Goal: Find specific page/section: Find specific page/section

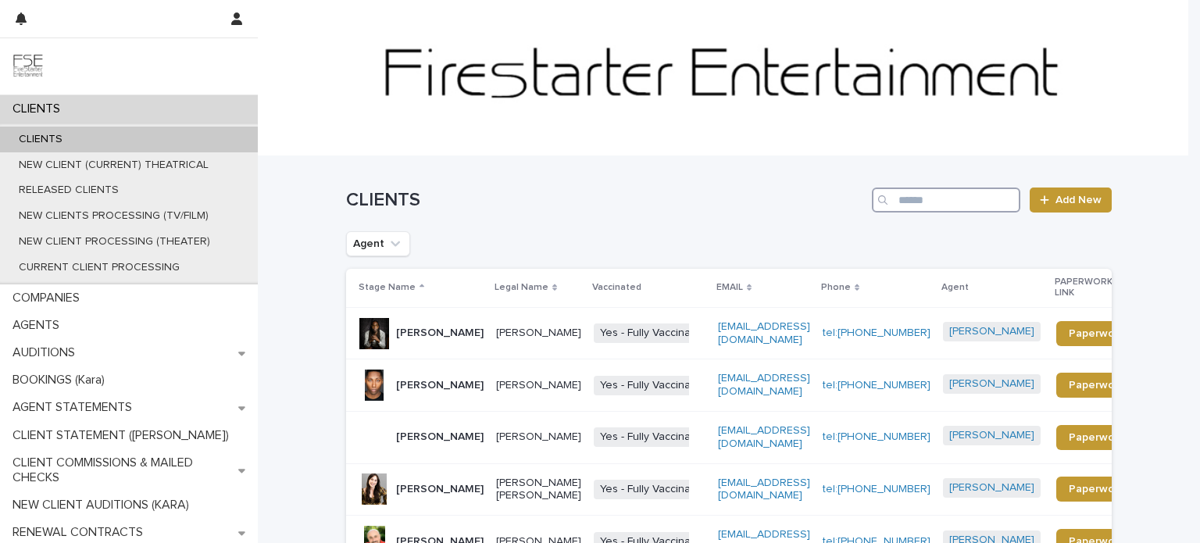
click at [972, 203] on input "Search" at bounding box center [946, 199] width 148 height 25
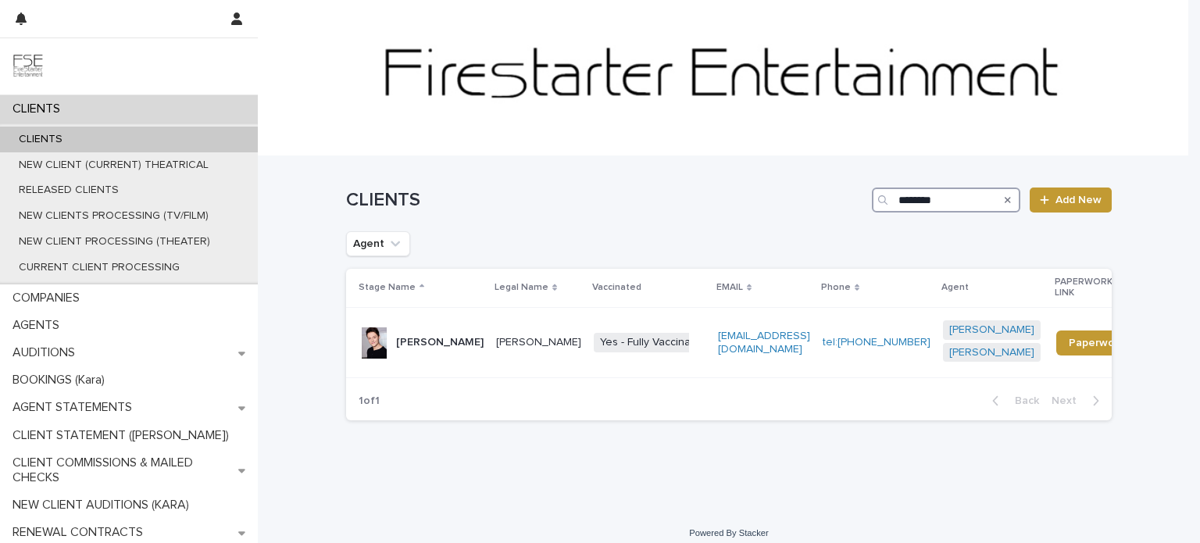
type input "********"
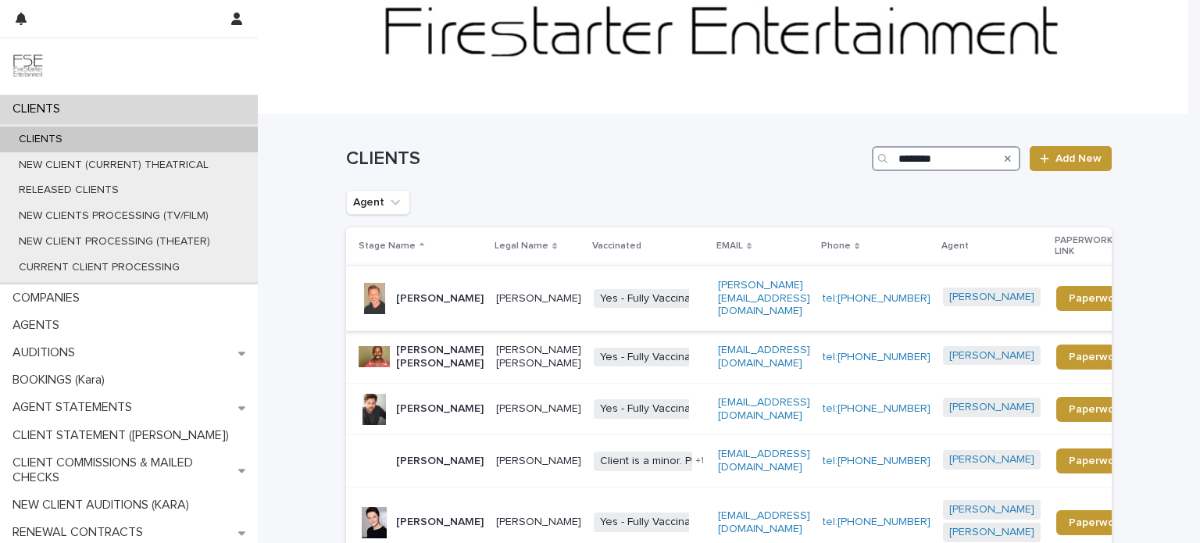
scroll to position [234, 0]
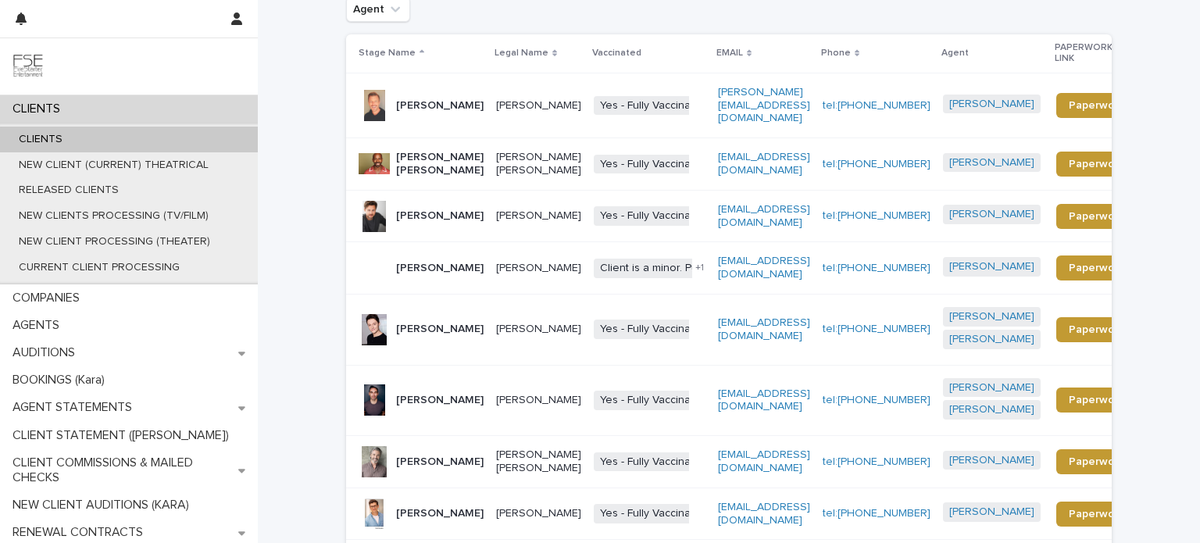
click at [453, 407] on p "[PERSON_NAME]" at bounding box center [439, 400] width 87 height 13
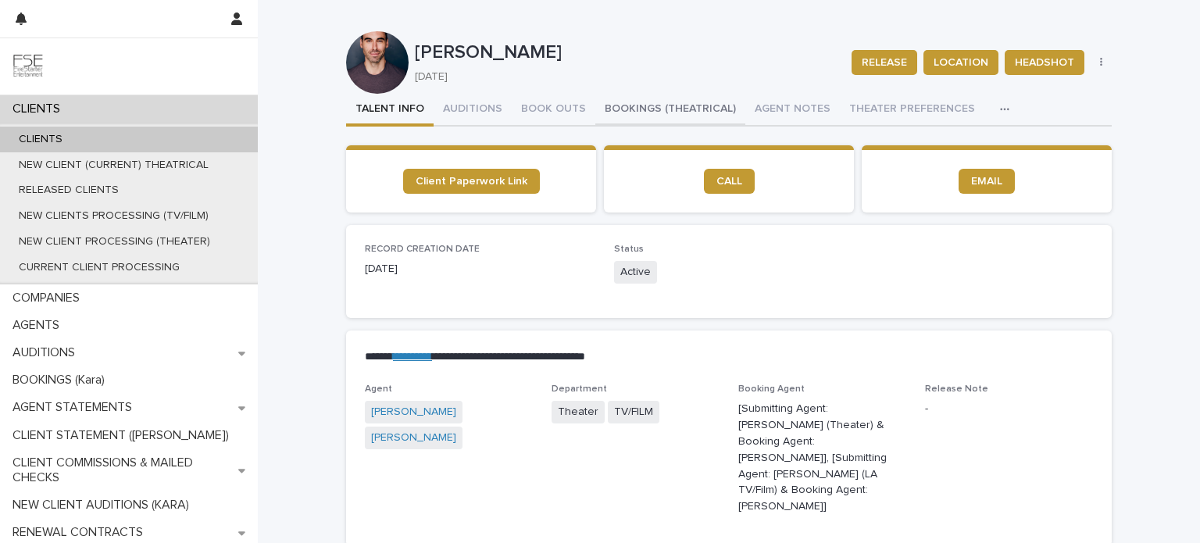
click at [628, 102] on button "BOOKINGS (THEATRICAL)" at bounding box center [670, 110] width 150 height 33
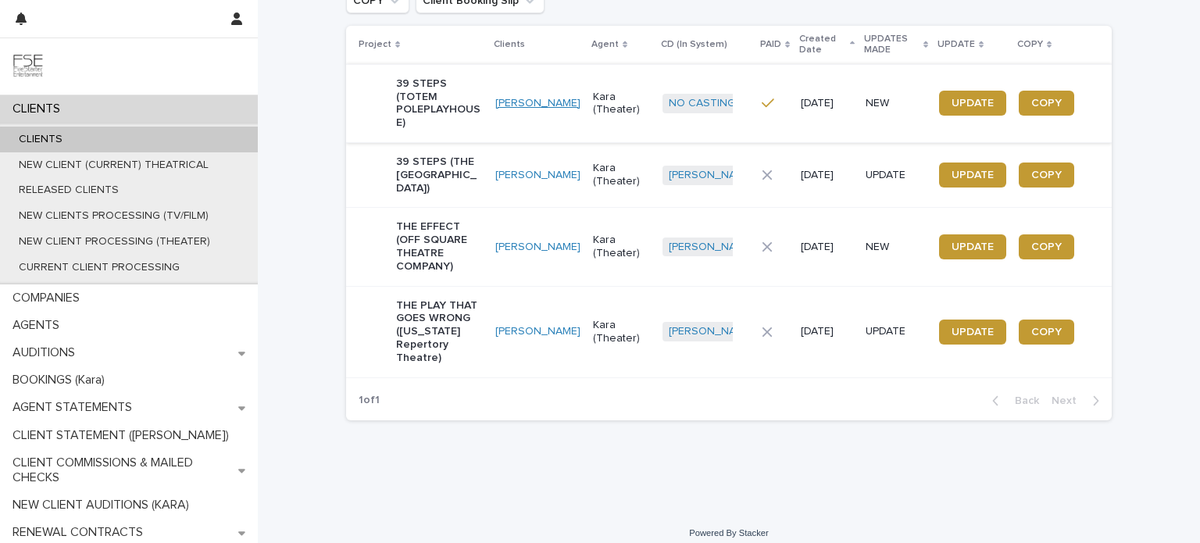
scroll to position [273, 0]
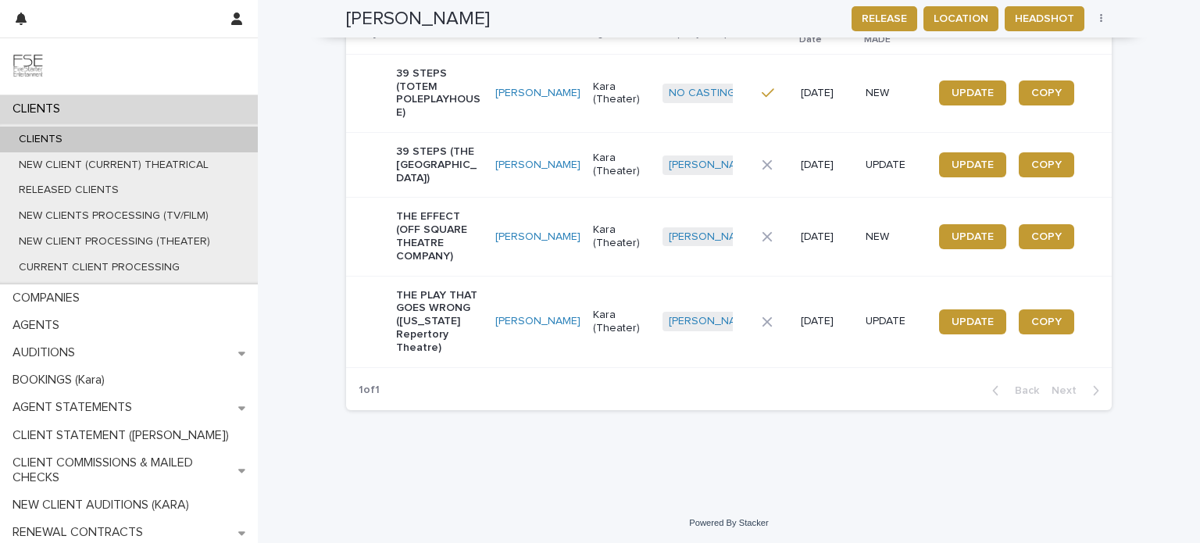
click at [471, 348] on p "THE PLAY THAT GOES WRONG ([US_STATE] Repertory Theatre)" at bounding box center [439, 322] width 87 height 66
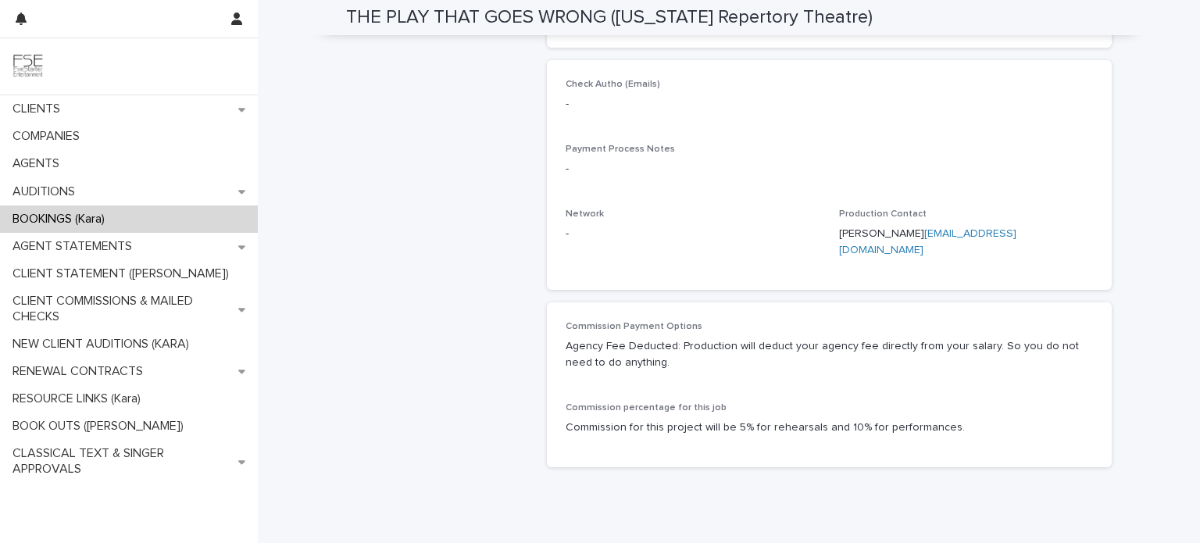
scroll to position [780, 0]
